Goal: Information Seeking & Learning: Learn about a topic

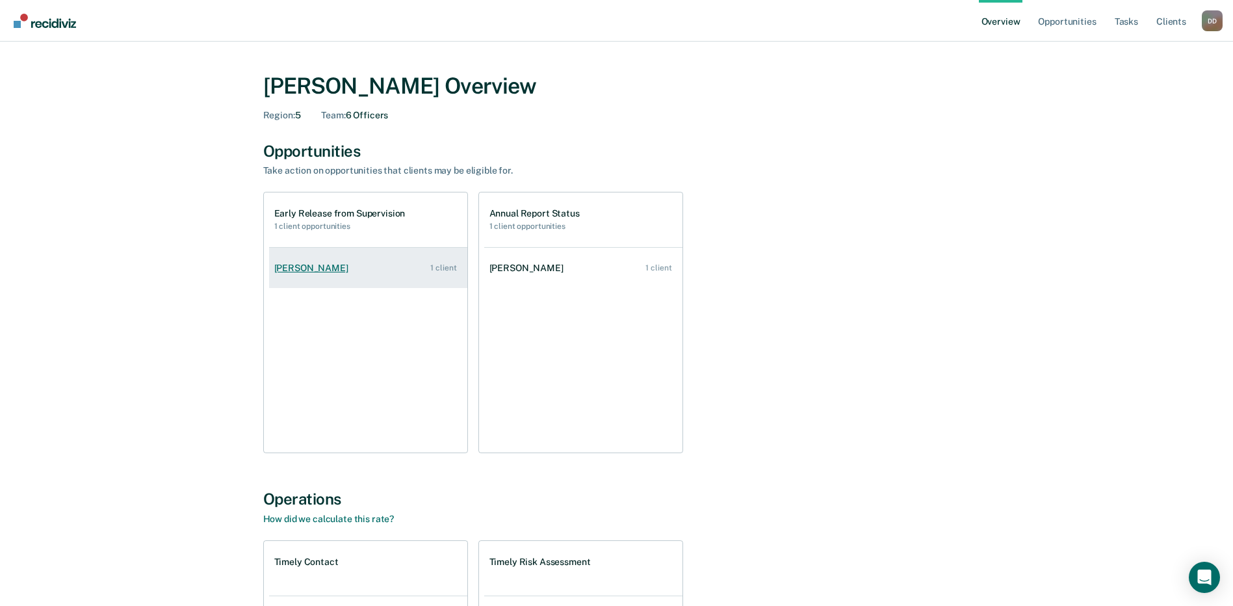
click at [311, 273] on div "Kendra Willory" at bounding box center [313, 268] width 79 height 11
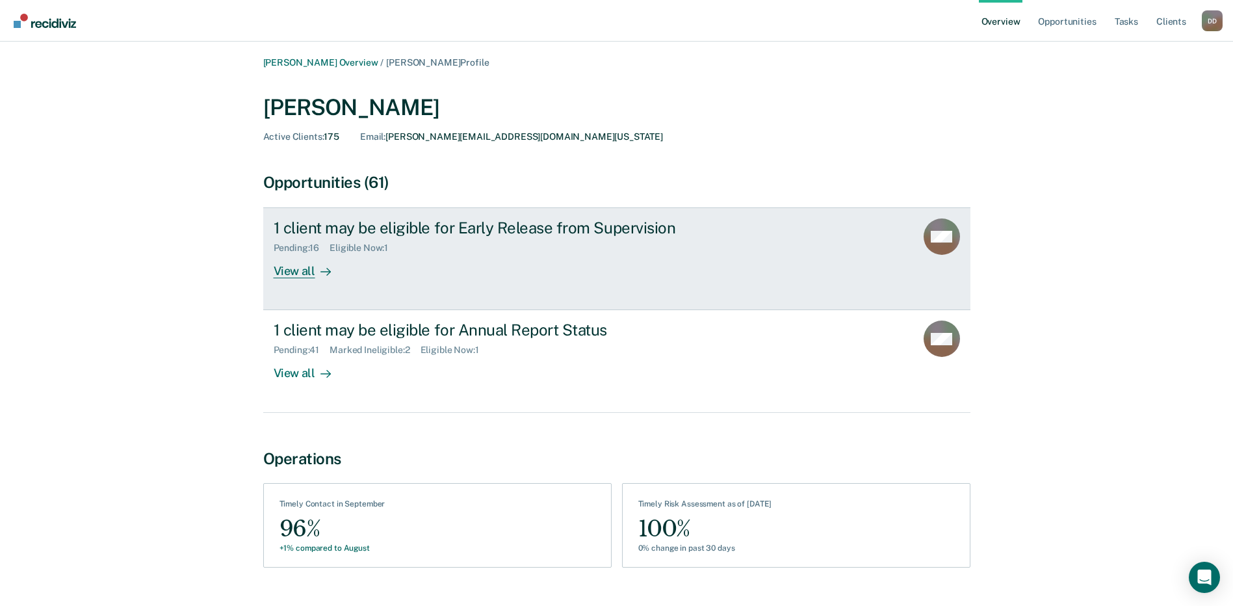
click at [289, 267] on div "View all" at bounding box center [310, 266] width 73 height 25
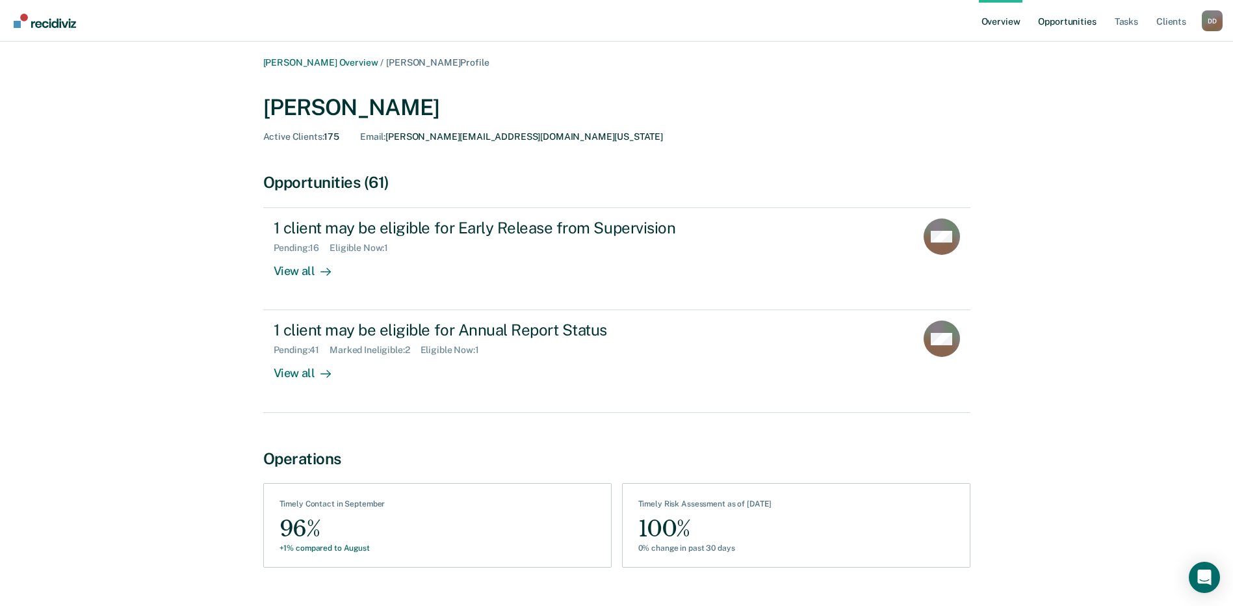
click at [1064, 17] on link "Opportunities" at bounding box center [1067, 21] width 63 height 42
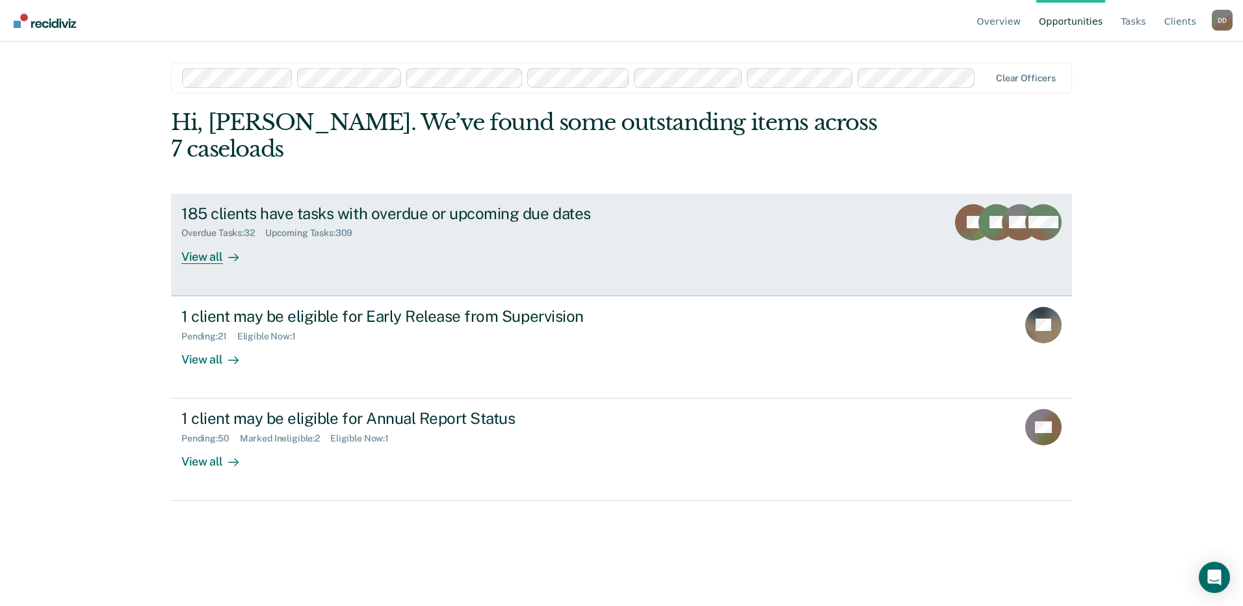
click at [198, 239] on div "View all" at bounding box center [217, 251] width 73 height 25
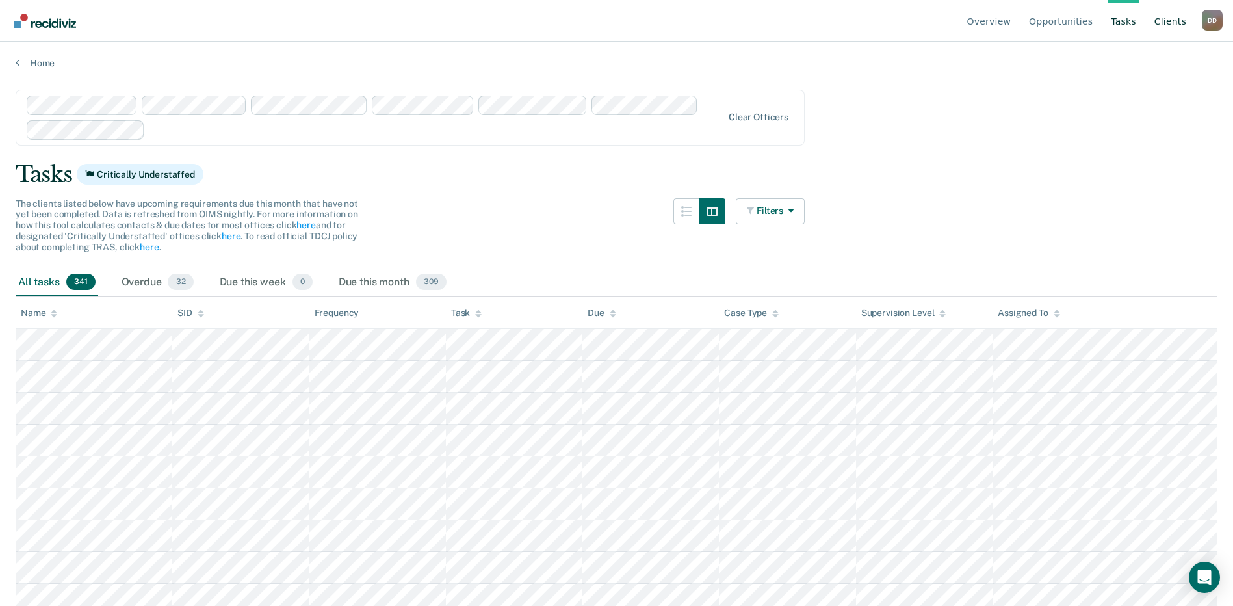
click at [1167, 14] on link "Client s" at bounding box center [1170, 21] width 37 height 42
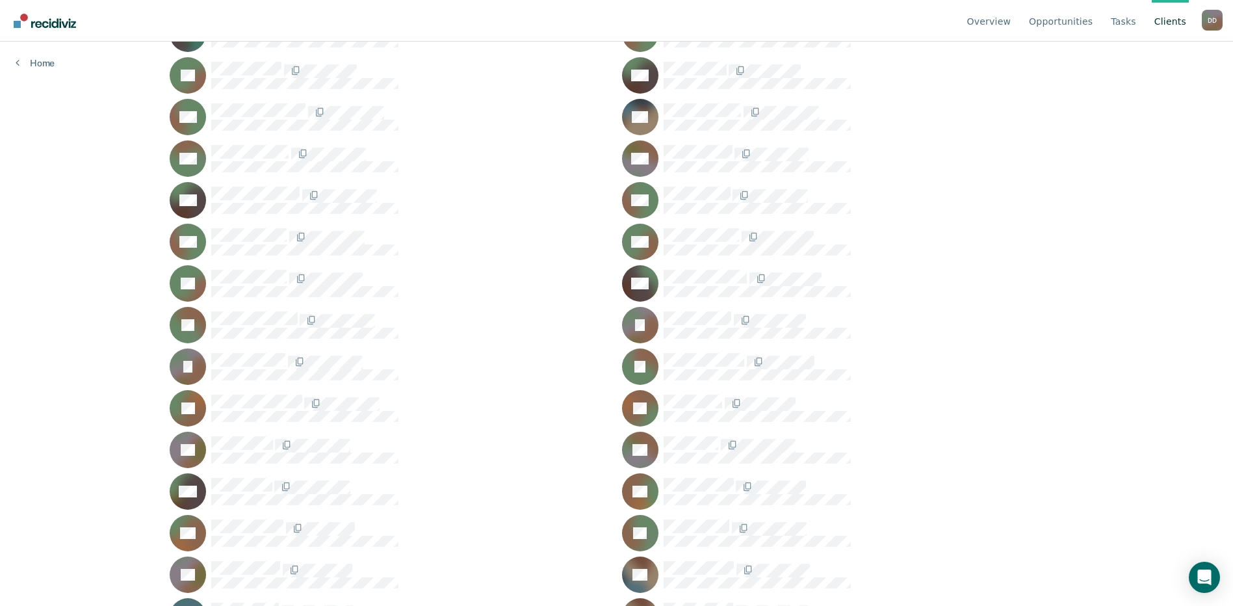
scroll to position [5852, 0]
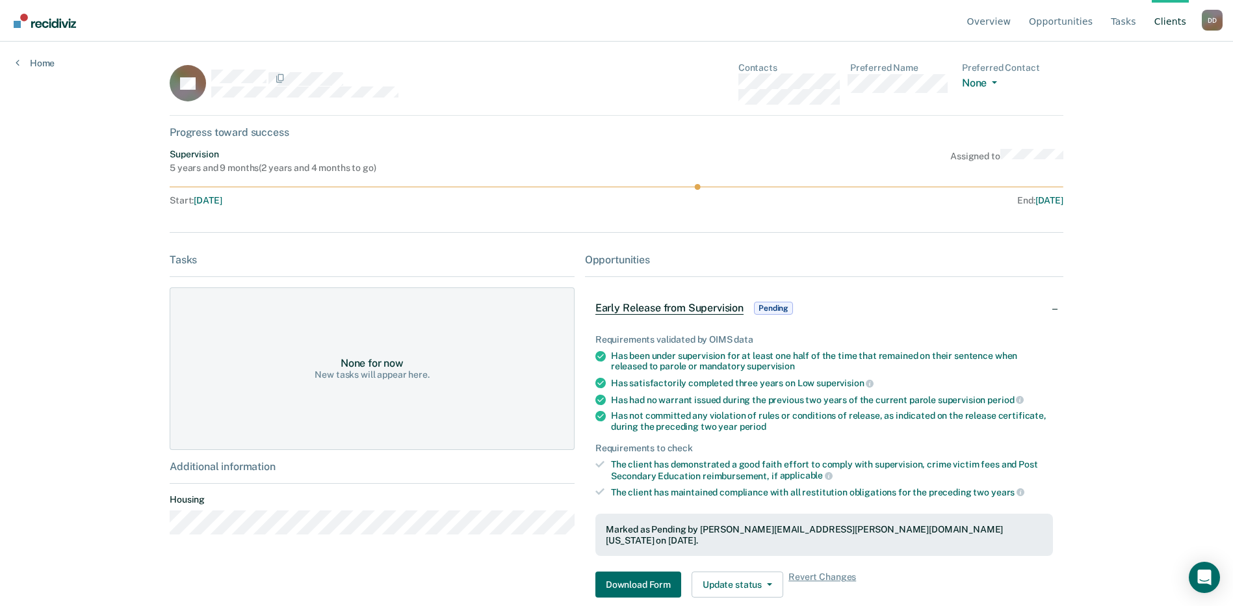
scroll to position [49, 0]
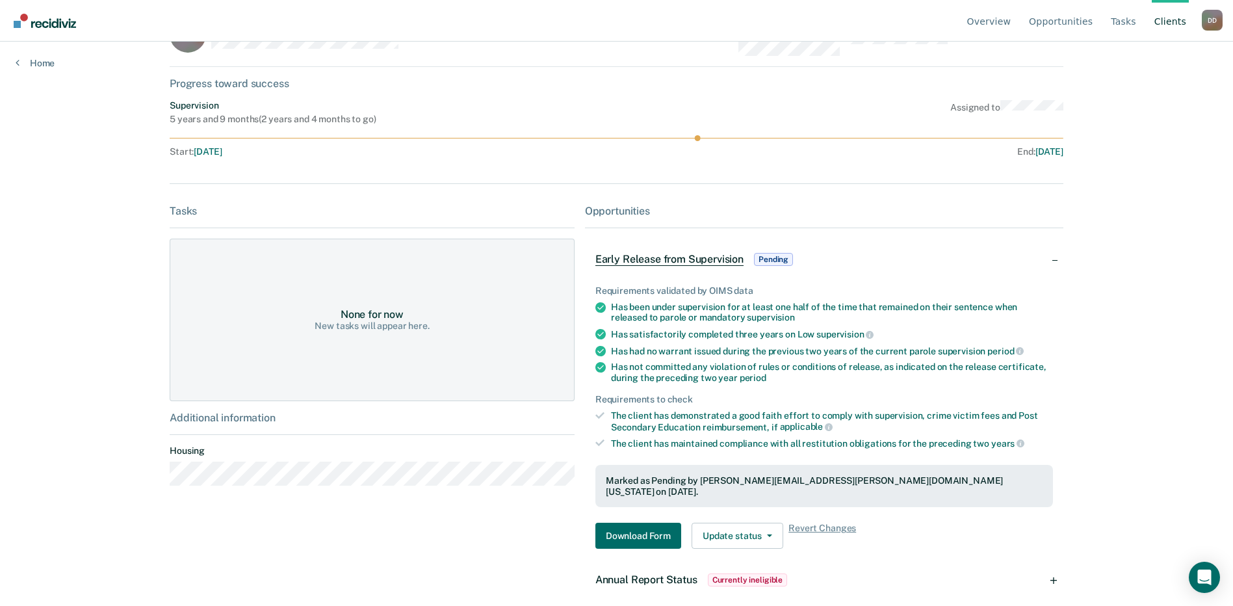
click at [741, 574] on span "Currently ineligible" at bounding box center [748, 580] width 80 height 13
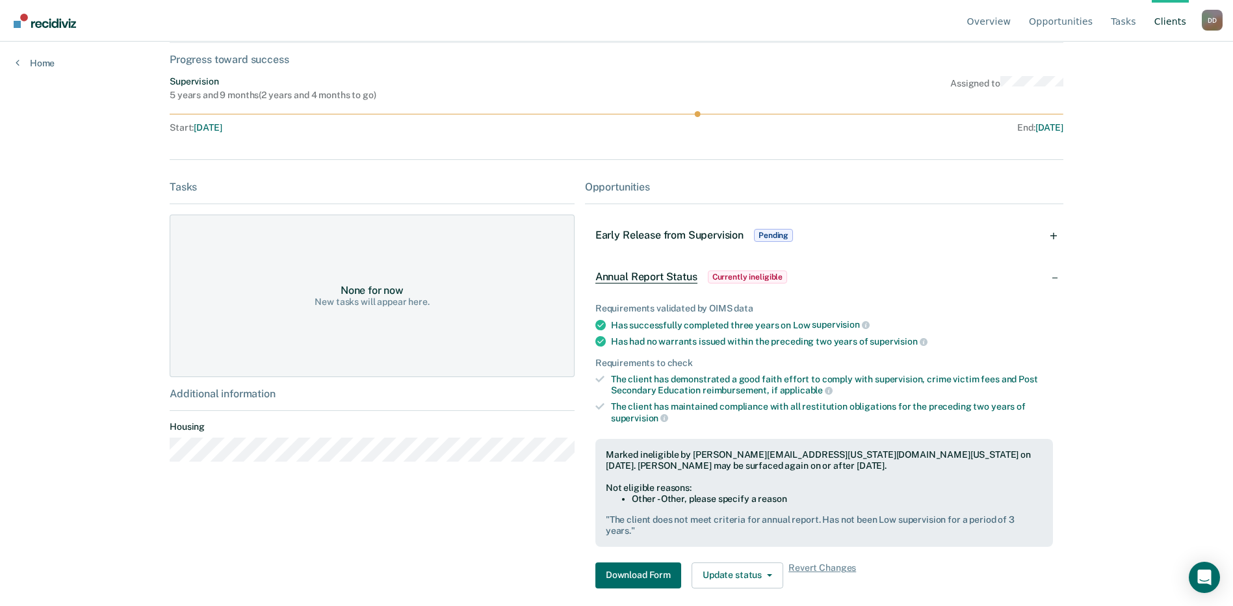
scroll to position [86, 0]
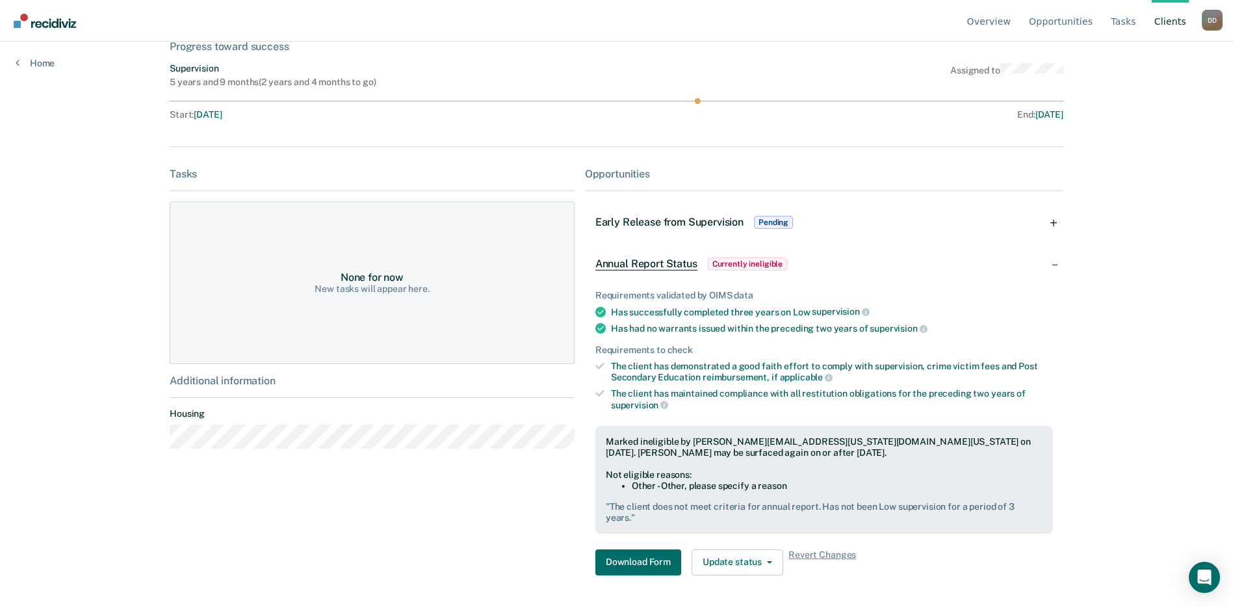
click at [508, 505] on div "Tasks None for now New tasks will appear here. Additional information Housing" at bounding box center [372, 377] width 405 height 418
